Goal: Transaction & Acquisition: Purchase product/service

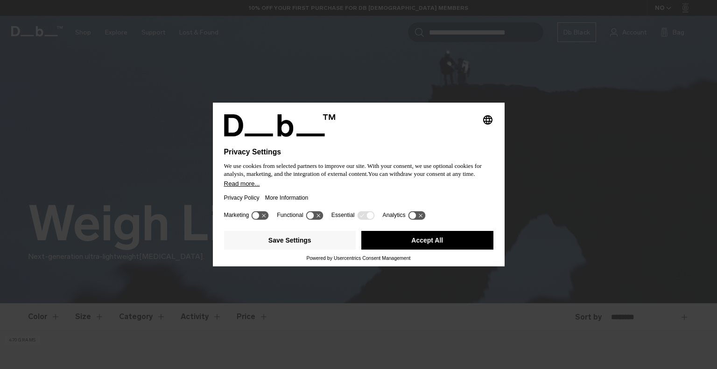
click at [433, 240] on button "Accept All" at bounding box center [427, 240] width 132 height 19
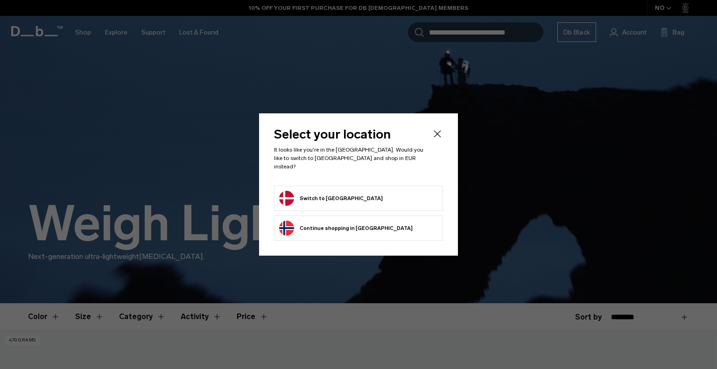
click at [435, 136] on icon "Close" at bounding box center [437, 133] width 7 height 7
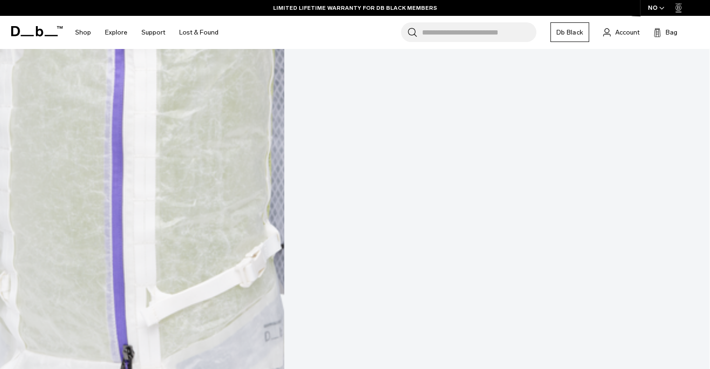
scroll to position [514, 0]
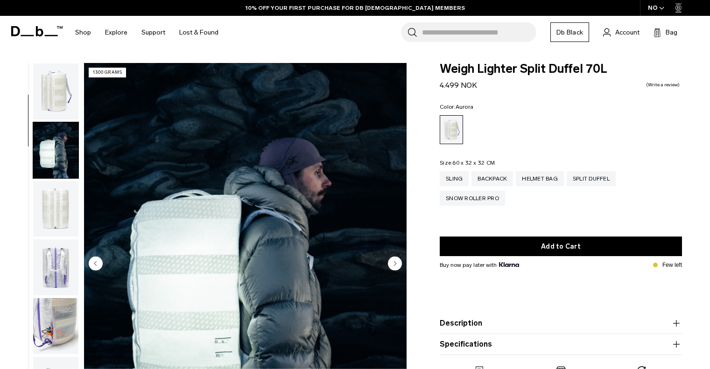
click at [394, 261] on circle "Next slide" at bounding box center [395, 263] width 14 height 14
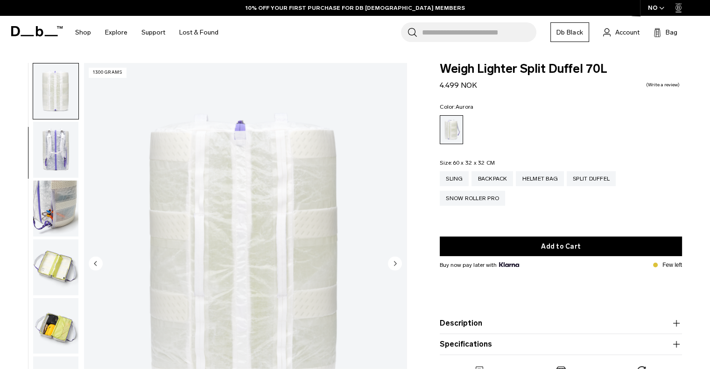
click at [394, 261] on circle "Next slide" at bounding box center [395, 263] width 14 height 14
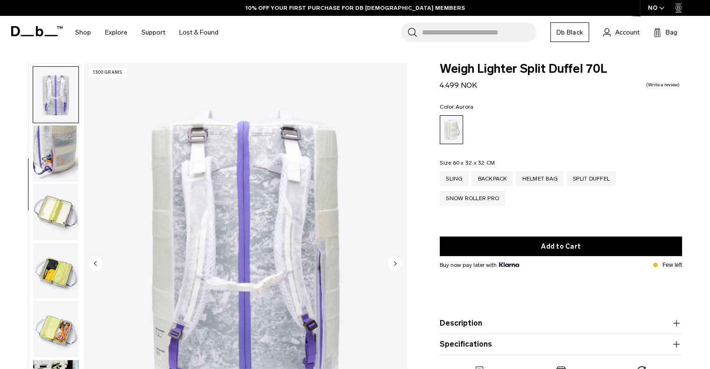
scroll to position [177, 0]
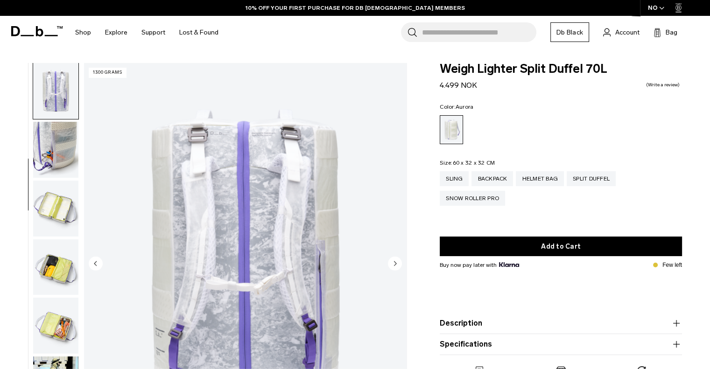
click at [394, 261] on circle "Next slide" at bounding box center [395, 263] width 14 height 14
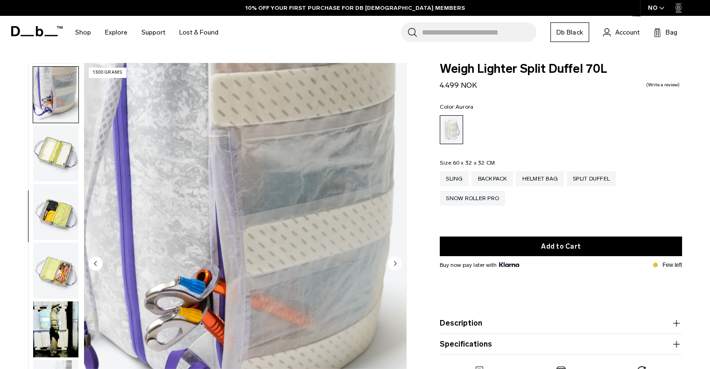
scroll to position [235, 0]
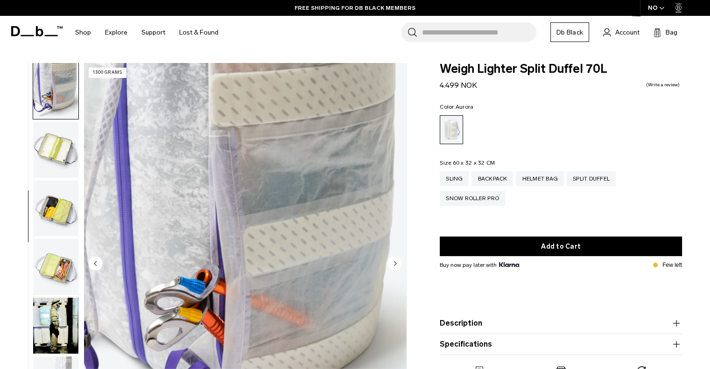
click at [394, 261] on circle "Next slide" at bounding box center [395, 263] width 14 height 14
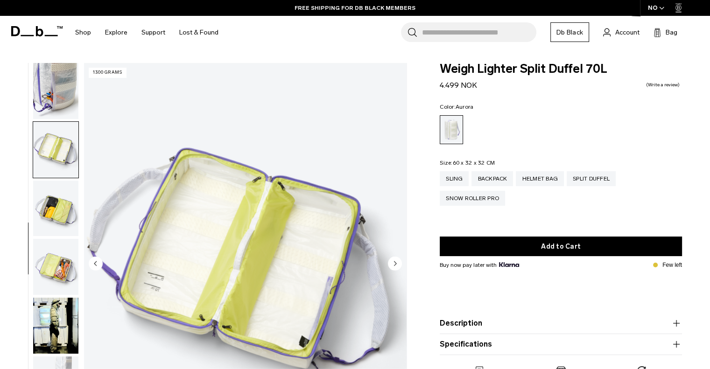
scroll to position [293, 0]
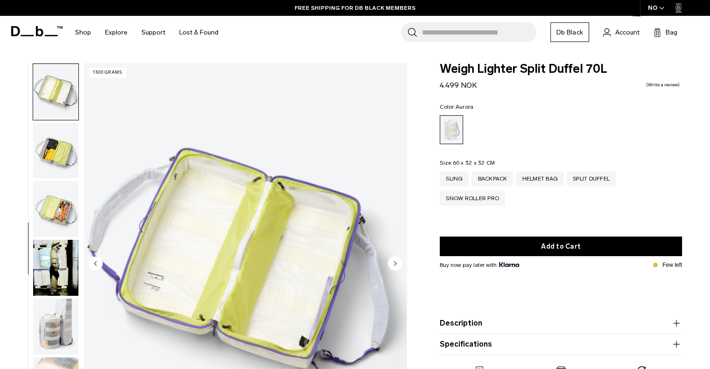
click at [394, 261] on circle "Next slide" at bounding box center [395, 263] width 14 height 14
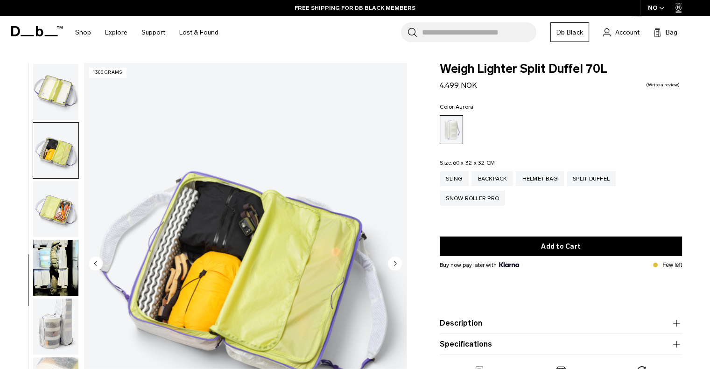
scroll to position [300, 0]
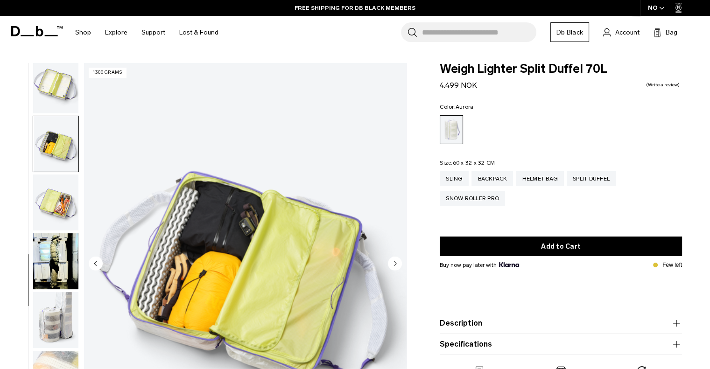
click at [394, 261] on circle "Next slide" at bounding box center [395, 263] width 14 height 14
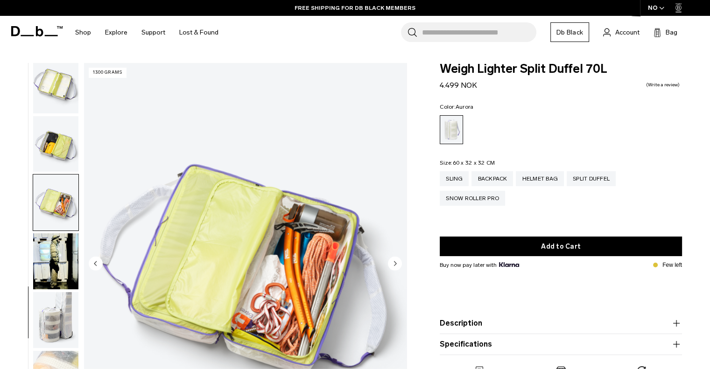
click at [394, 261] on circle "Next slide" at bounding box center [395, 263] width 14 height 14
